Goal: Task Accomplishment & Management: Use online tool/utility

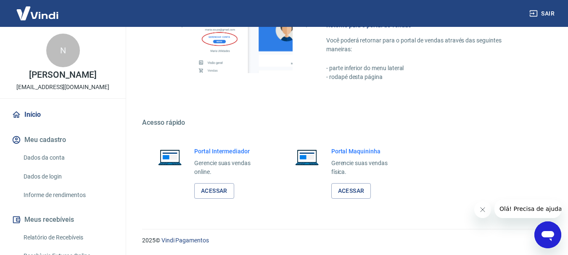
scroll to position [184, 0]
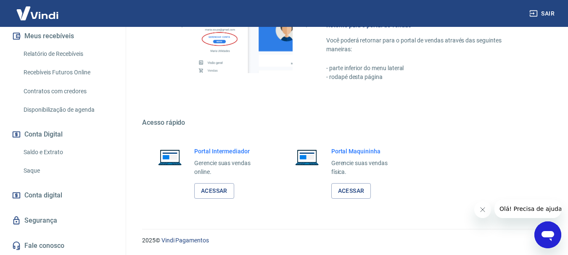
click at [483, 212] on icon "Fechar mensagem da empresa" at bounding box center [482, 210] width 7 height 7
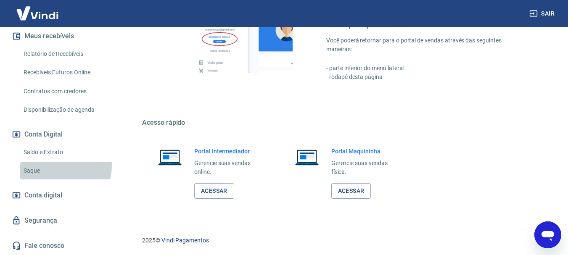
click at [57, 165] on link "Saque" at bounding box center [67, 170] width 95 height 17
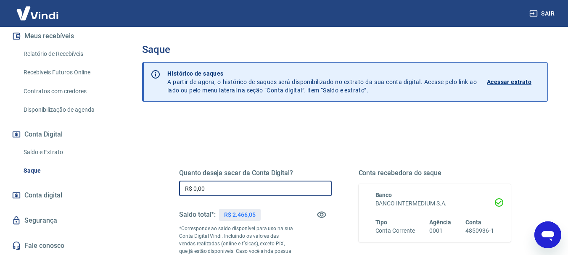
click at [220, 185] on input "R$ 0,00" at bounding box center [255, 189] width 153 height 16
drag, startPoint x: 220, startPoint y: 185, endPoint x: 175, endPoint y: 184, distance: 45.0
click at [175, 184] on div "Quanto deseja sacar da Conta Digital? R$ 2.466,05 ​ Saldo total*: R$ 2.466,05 *…" at bounding box center [345, 233] width 352 height 203
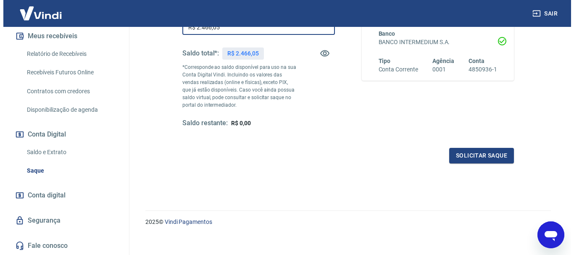
scroll to position [168, 0]
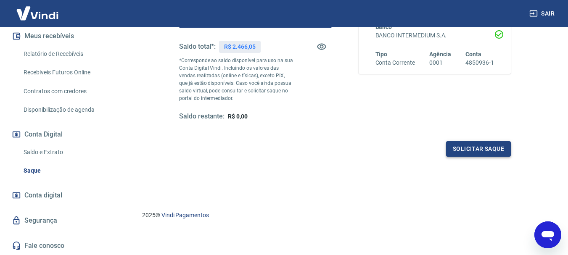
type input "R$ 2.466,05"
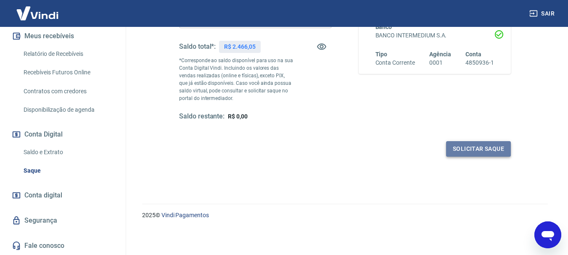
click at [454, 147] on button "Solicitar saque" at bounding box center [478, 149] width 65 height 16
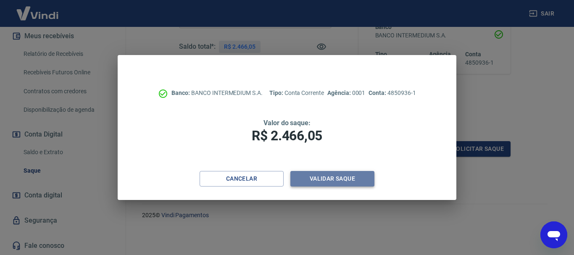
click at [331, 183] on button "Validar saque" at bounding box center [333, 179] width 84 height 16
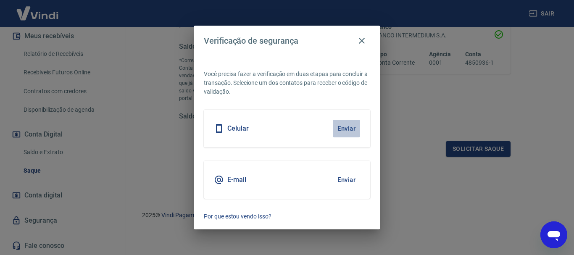
click at [344, 130] on button "Enviar" at bounding box center [346, 129] width 27 height 18
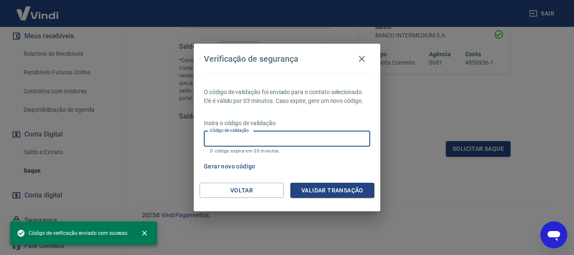
click at [254, 135] on input "Código de validação" at bounding box center [287, 139] width 167 height 16
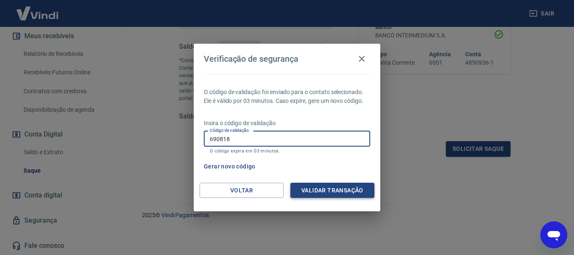
type input "690818"
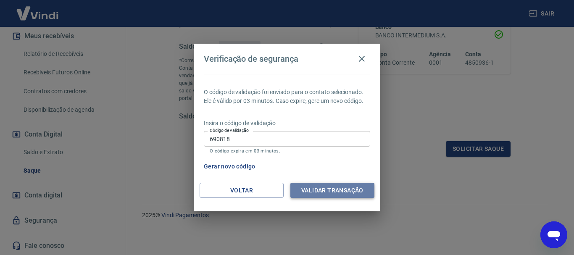
click at [308, 193] on button "Validar transação" at bounding box center [333, 191] width 84 height 16
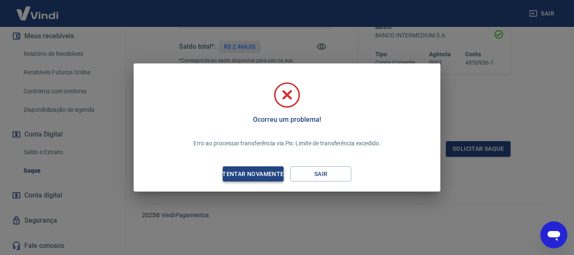
click at [261, 173] on div "Tentar novamente" at bounding box center [253, 174] width 82 height 11
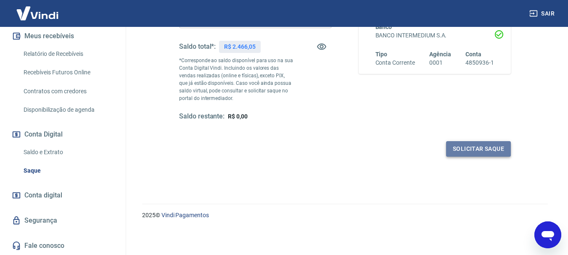
click at [503, 149] on button "Solicitar saque" at bounding box center [478, 149] width 65 height 16
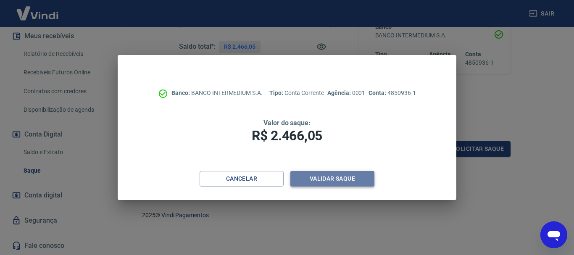
click at [327, 177] on button "Validar saque" at bounding box center [333, 179] width 84 height 16
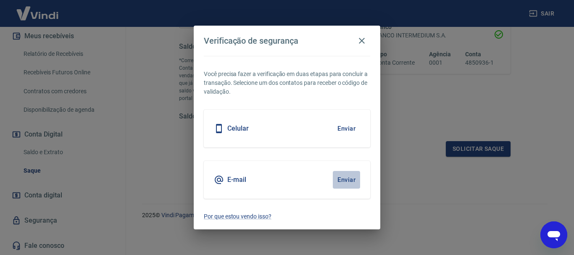
click at [350, 182] on button "Enviar" at bounding box center [346, 180] width 27 height 18
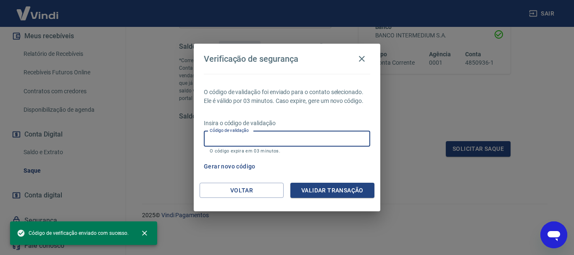
click at [275, 143] on input "Código de validação" at bounding box center [287, 139] width 167 height 16
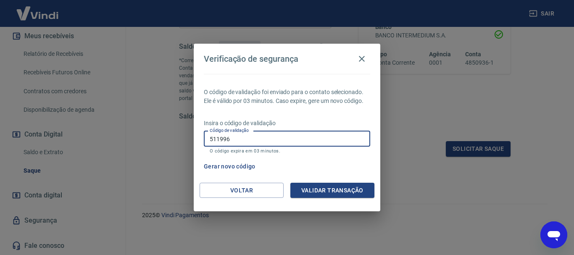
type input "511996"
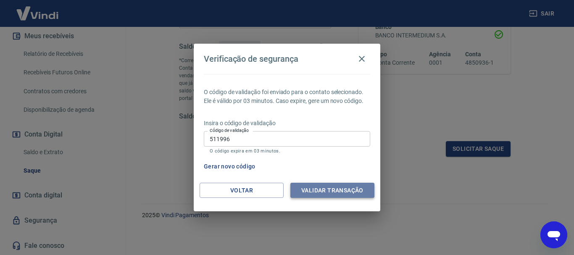
click at [332, 192] on button "Validar transação" at bounding box center [333, 191] width 84 height 16
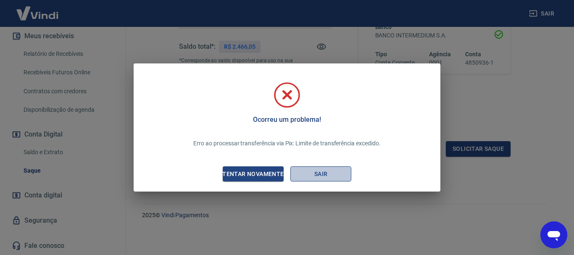
click at [328, 177] on button "Sair" at bounding box center [321, 175] width 61 height 16
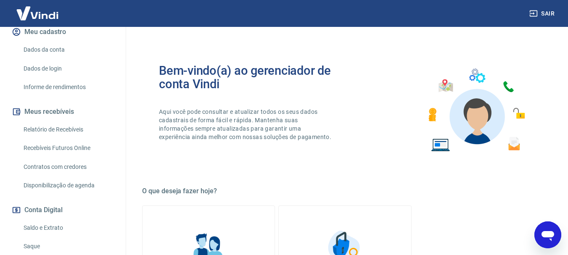
scroll to position [135, 0]
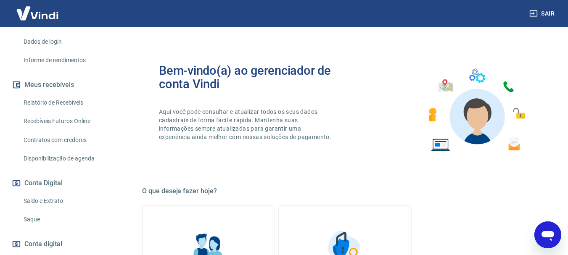
click at [72, 213] on link "Saque" at bounding box center [67, 219] width 95 height 17
click at [31, 216] on link "Saque" at bounding box center [67, 219] width 95 height 17
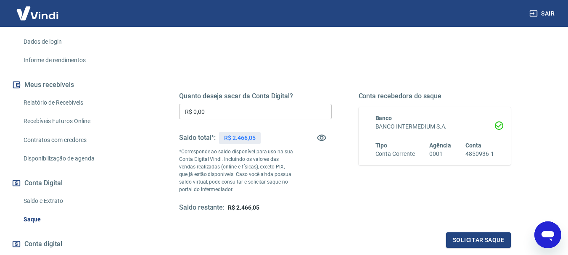
scroll to position [90, 0]
